Goal: Information Seeking & Learning: Learn about a topic

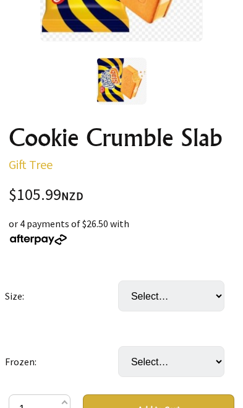
scroll to position [344, 0]
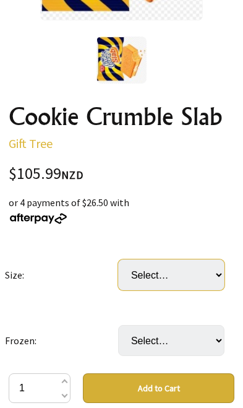
click at [181, 280] on select "Select… Carton (25X160ML)" at bounding box center [171, 274] width 107 height 31
select select "Carton (25X160ML)"
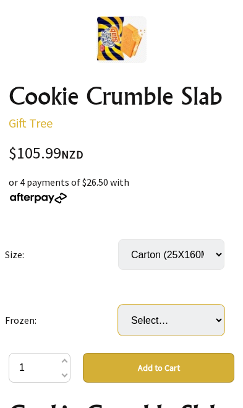
click at [181, 319] on select "Select… Only available in Chirstchurch" at bounding box center [171, 319] width 107 height 31
select select "Only available in Chirstchurch"
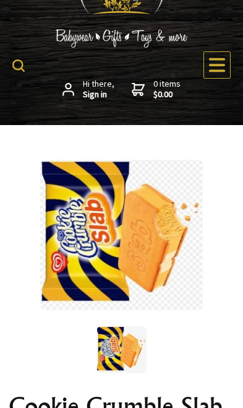
scroll to position [0, 0]
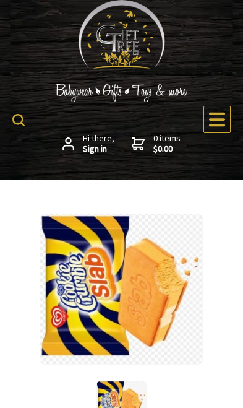
click at [215, 127] on icon at bounding box center [217, 119] width 19 height 19
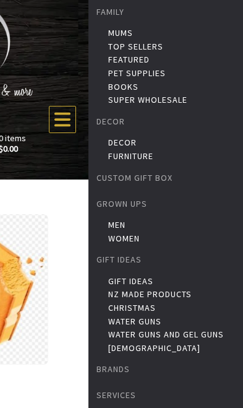
scroll to position [124, 0]
click at [146, 281] on link "Gift Ideas" at bounding box center [174, 281] width 132 height 10
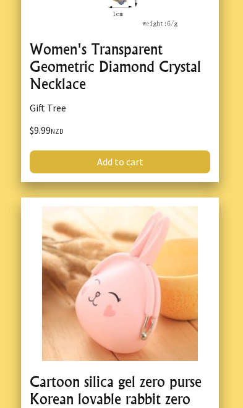
scroll to position [5081, 0]
click at [157, 321] on link at bounding box center [120, 368] width 198 height 343
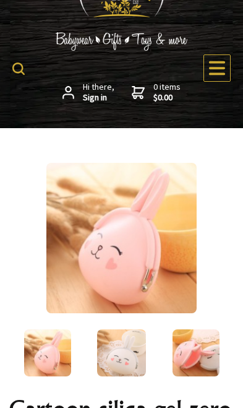
click at [98, 373] on img at bounding box center [121, 352] width 49 height 47
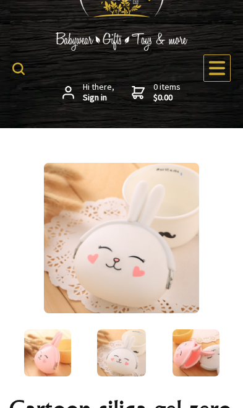
click at [190, 363] on img at bounding box center [196, 352] width 47 height 47
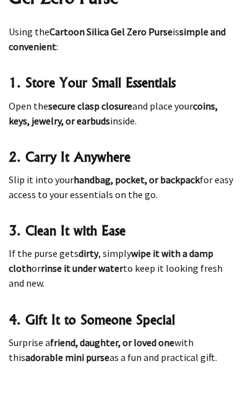
scroll to position [2601, 0]
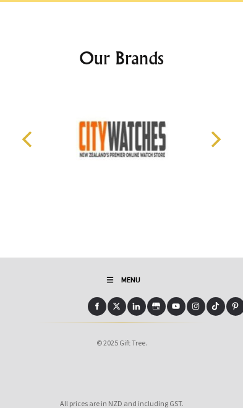
scroll to position [14054, 0]
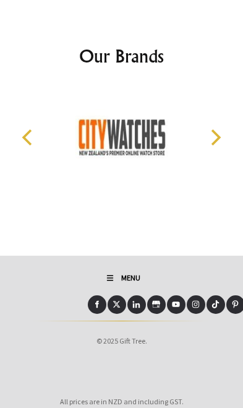
click at [116, 270] on icon "Open Mobile Menu" at bounding box center [110, 277] width 15 height 15
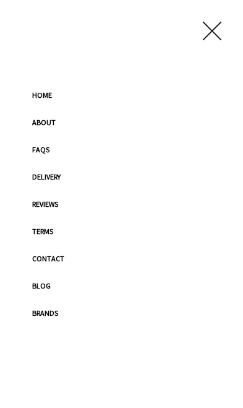
click at [60, 257] on link "Contact" at bounding box center [122, 258] width 204 height 27
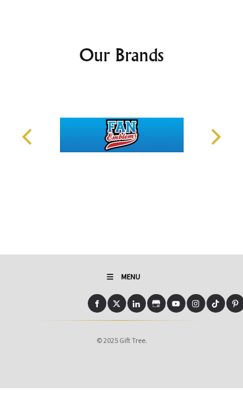
scroll to position [1732, 0]
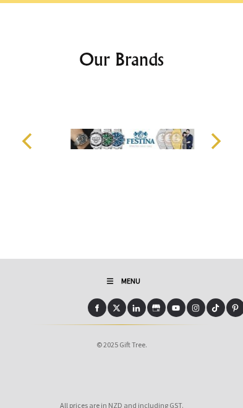
click at [116, 274] on icon "Open Mobile Menu" at bounding box center [110, 281] width 15 height 15
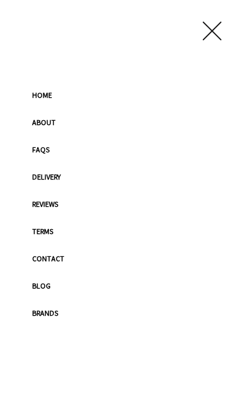
click at [57, 125] on link "About" at bounding box center [122, 122] width 204 height 27
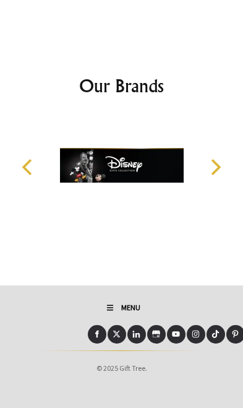
scroll to position [3000, 0]
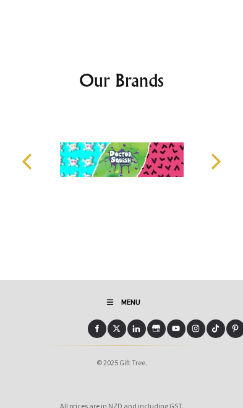
click at [112, 302] on icon "Open Mobile Menu" at bounding box center [111, 302] width 6 height 0
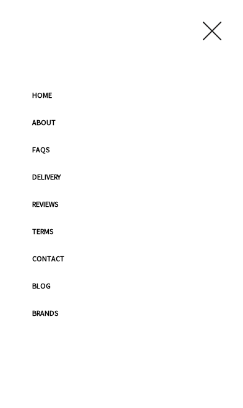
click at [51, 151] on link "FAQs" at bounding box center [122, 149] width 204 height 27
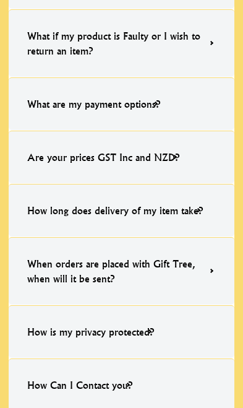
scroll to position [1005, 0]
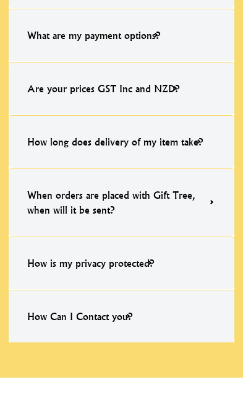
click at [128, 308] on h4 "How Can I Contact you?" at bounding box center [80, 316] width 130 height 40
click at [0, 0] on input "How Can I Contact you? Simply message us on our 'Quick Message Icon' (located i…" at bounding box center [0, 0] width 0 height 0
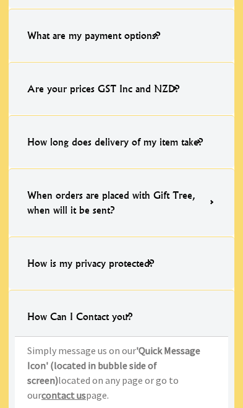
click at [86, 389] on link "contact us" at bounding box center [63, 395] width 45 height 12
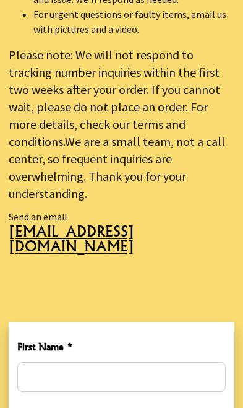
scroll to position [827, 0]
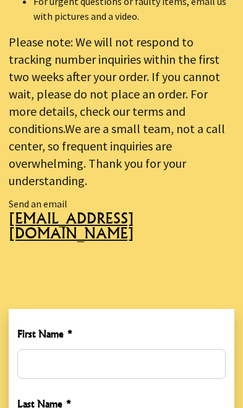
click at [111, 211] on span "[EMAIL_ADDRESS][DOMAIN_NAME]" at bounding box center [122, 230] width 226 height 39
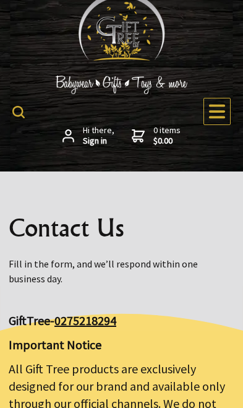
scroll to position [9, 0]
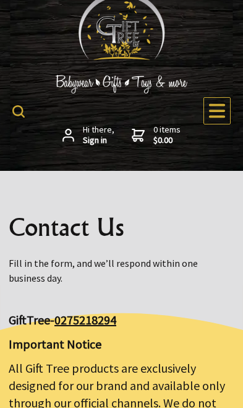
click at [222, 104] on icon at bounding box center [217, 110] width 16 height 14
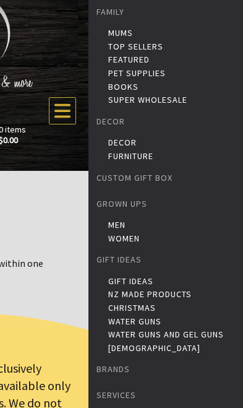
scroll to position [124, 0]
click at [136, 394] on link "Services" at bounding box center [165, 395] width 155 height 26
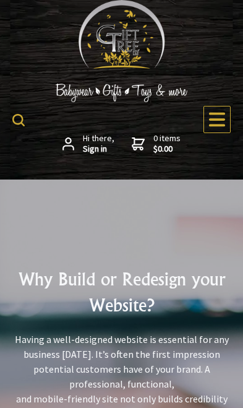
click at [214, 129] on div at bounding box center [217, 119] width 27 height 27
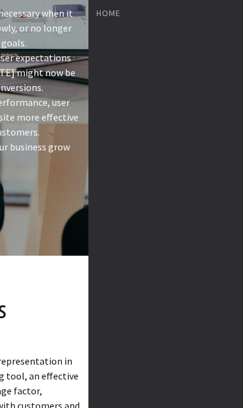
scroll to position [497, 0]
click at [115, 23] on link "HOME" at bounding box center [165, 13] width 155 height 26
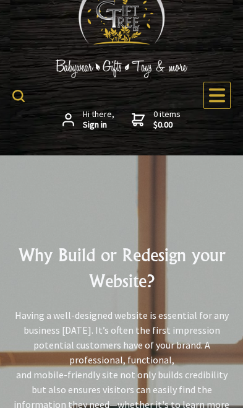
click at [211, 92] on icon at bounding box center [217, 95] width 19 height 19
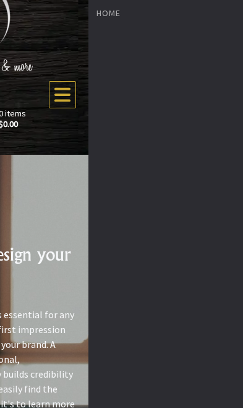
click at [112, 16] on link "HOME" at bounding box center [165, 13] width 155 height 26
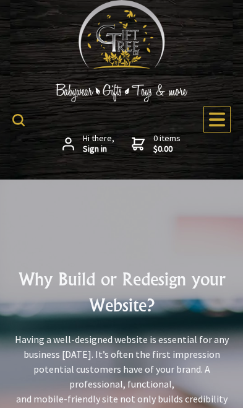
click at [219, 123] on icon at bounding box center [217, 119] width 19 height 19
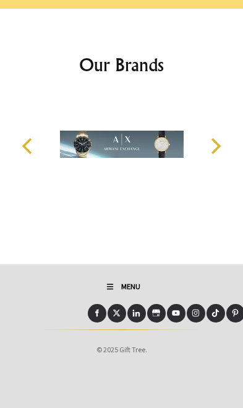
click at [113, 300] on link "Menu" at bounding box center [122, 286] width 96 height 27
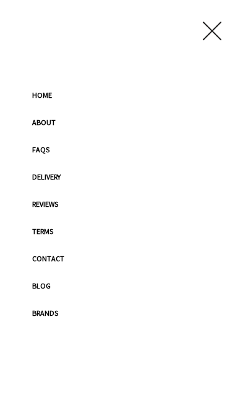
click at [50, 109] on link "HOME" at bounding box center [122, 95] width 204 height 27
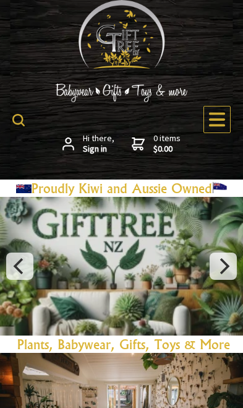
click at [218, 125] on icon at bounding box center [217, 119] width 16 height 14
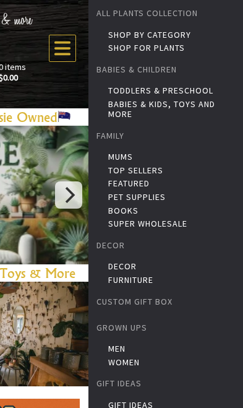
click at [168, 38] on link "Shop by Category" at bounding box center [174, 35] width 132 height 10
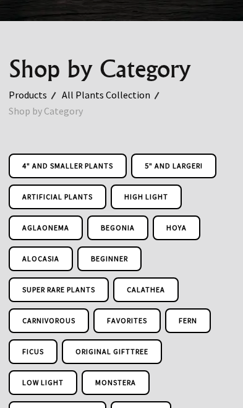
scroll to position [158, 0]
click at [38, 97] on link "Products" at bounding box center [35, 95] width 53 height 16
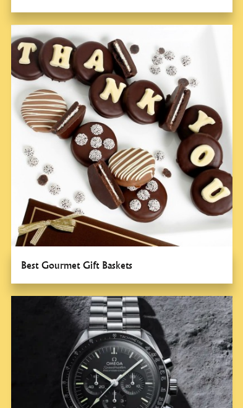
scroll to position [2383, 0]
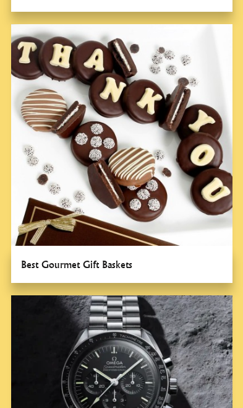
click at [194, 194] on link at bounding box center [122, 153] width 222 height 259
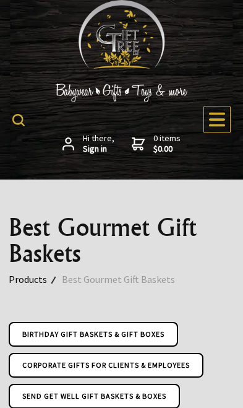
click at [16, 129] on form at bounding box center [21, 119] width 18 height 22
click at [23, 117] on img at bounding box center [18, 120] width 12 height 12
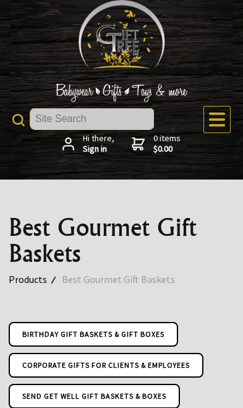
click at [123, 124] on input "text" at bounding box center [92, 118] width 124 height 21
type input "Ice cream"
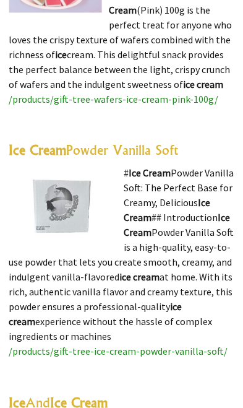
scroll to position [7055, 0]
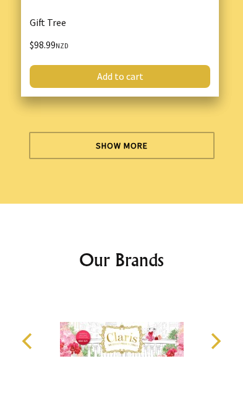
scroll to position [14928, 0]
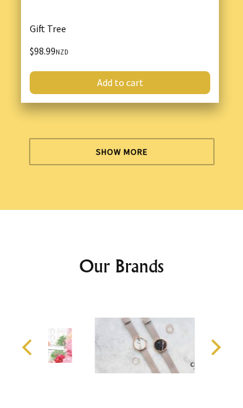
click at [166, 165] on link "Show More" at bounding box center [122, 151] width 186 height 27
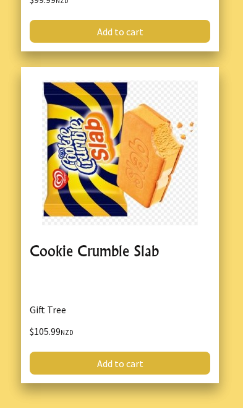
scroll to position [16413, 0]
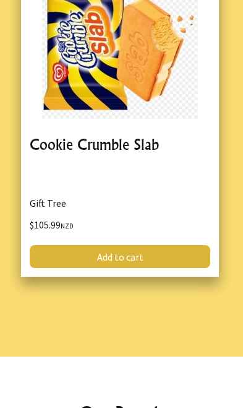
click at [170, 236] on link at bounding box center [120, 118] width 198 height 316
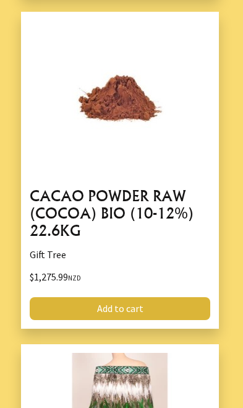
scroll to position [2999, 0]
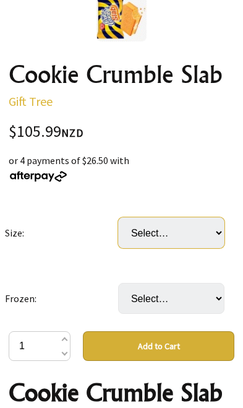
click at [201, 233] on select "Select… Carton (25X160ML)" at bounding box center [171, 232] width 107 height 31
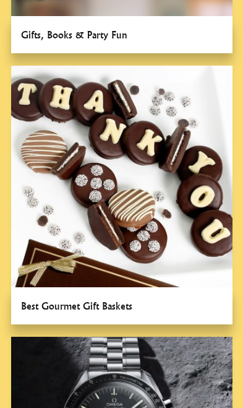
scroll to position [2341, 0]
click at [188, 282] on link at bounding box center [122, 195] width 222 height 259
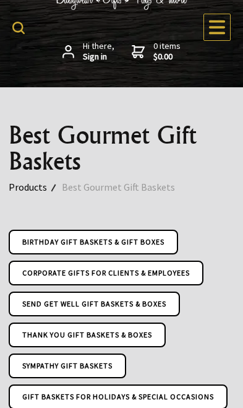
click at [196, 273] on link "Corporate Gifts for Clients & Employees" at bounding box center [106, 273] width 195 height 25
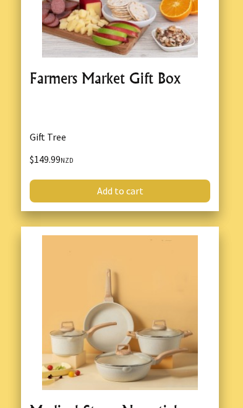
scroll to position [1010, 0]
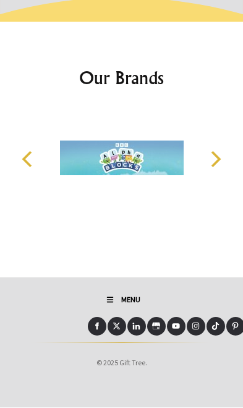
scroll to position [479, 0]
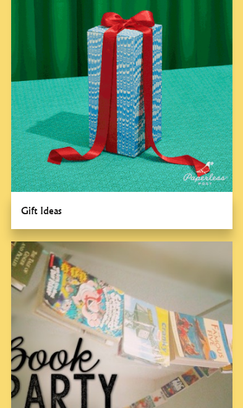
scroll to position [1871, 0]
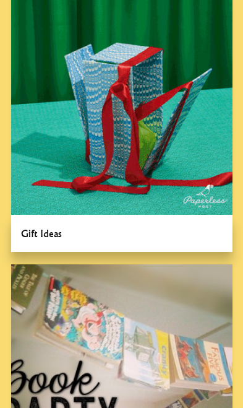
click at [189, 192] on link at bounding box center [122, 122] width 222 height 259
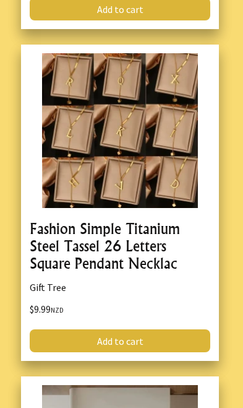
scroll to position [6269, 0]
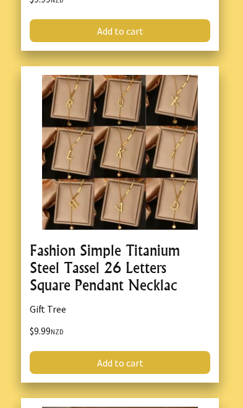
click at [167, 238] on link at bounding box center [120, 224] width 198 height 316
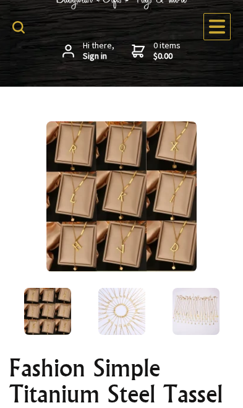
click at [132, 304] on img at bounding box center [121, 311] width 47 height 47
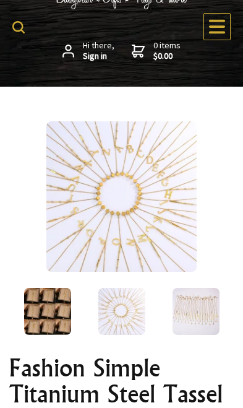
click at [186, 314] on img at bounding box center [196, 311] width 47 height 47
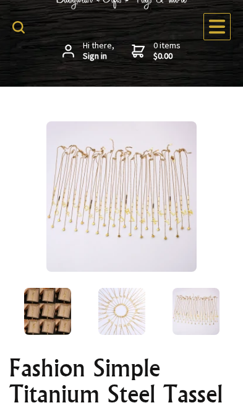
click at [161, 236] on img at bounding box center [121, 196] width 150 height 150
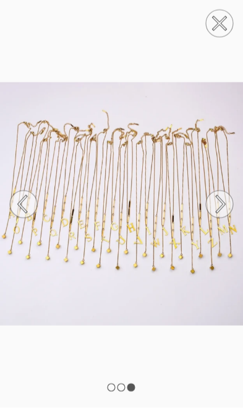
scroll to position [121, 0]
click at [233, 207] on circle at bounding box center [219, 204] width 27 height 27
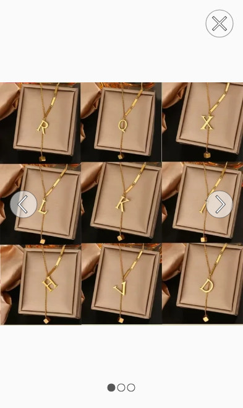
click at [222, 205] on icon at bounding box center [220, 203] width 7 height 15
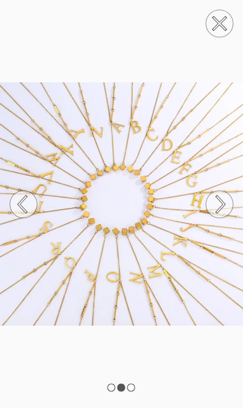
click at [230, 201] on circle at bounding box center [219, 204] width 27 height 27
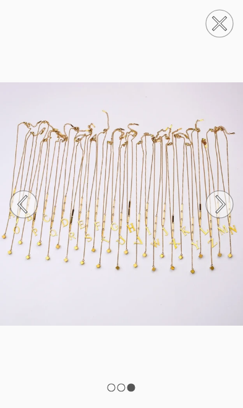
click at [223, 207] on icon at bounding box center [220, 204] width 7 height 16
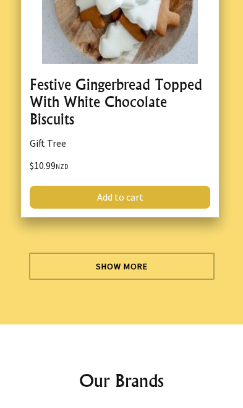
scroll to position [13899, 0]
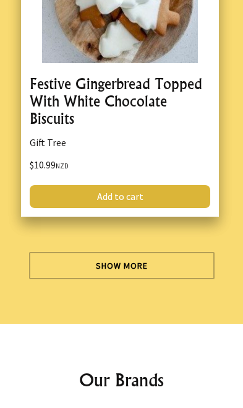
click at [185, 252] on link "Show More" at bounding box center [122, 265] width 186 height 27
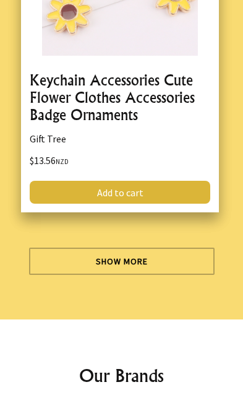
scroll to position [27216, 0]
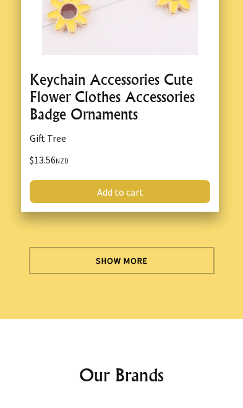
click at [190, 247] on link "Show More" at bounding box center [122, 260] width 186 height 27
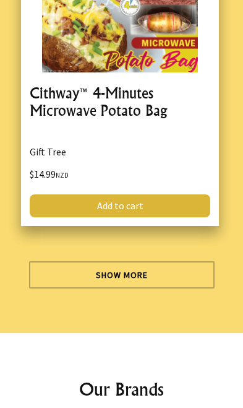
scroll to position [40970, 0]
